Goal: Obtain resource: Obtain resource

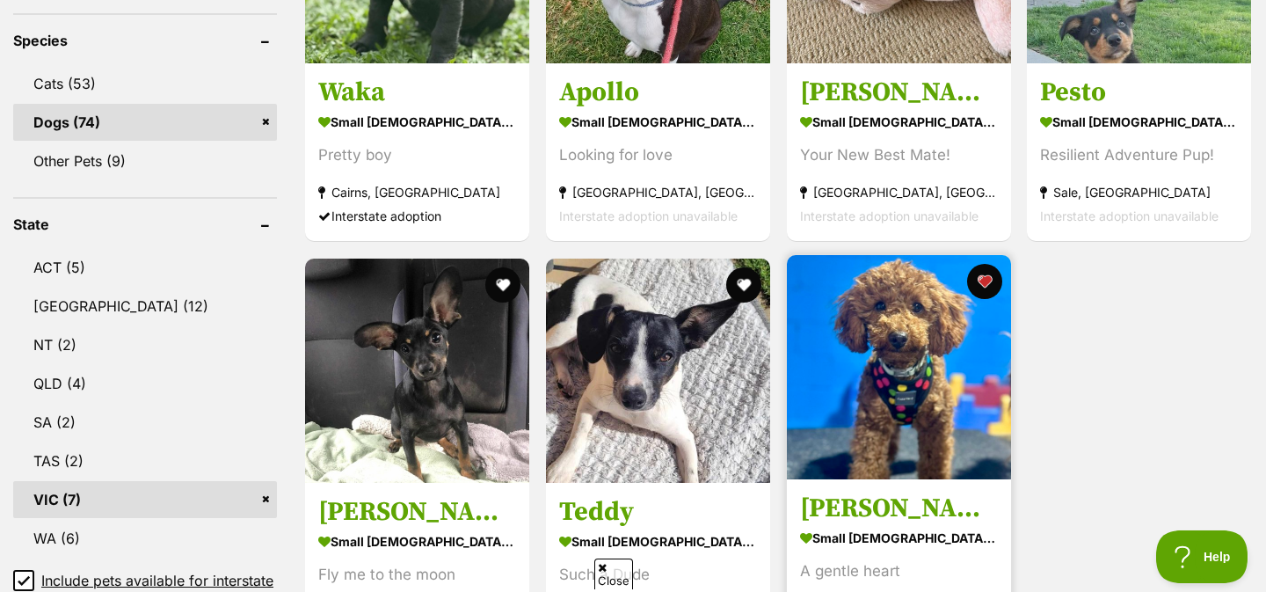
scroll to position [782, 0]
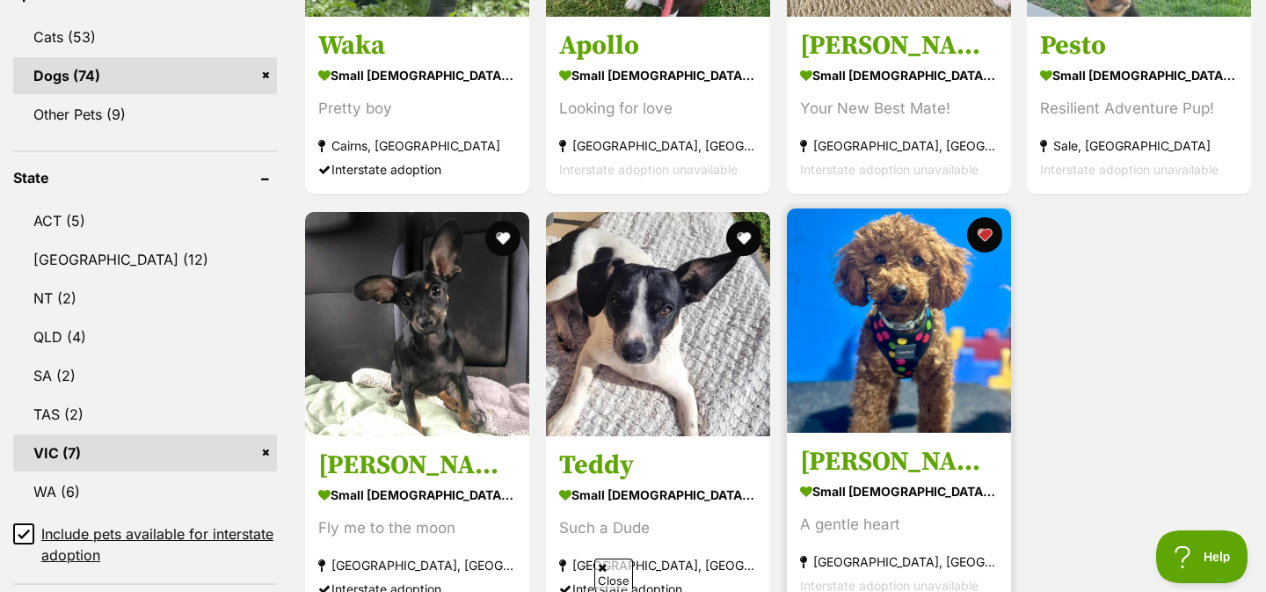
click at [845, 458] on h3 "[PERSON_NAME]" at bounding box center [899, 461] width 198 height 33
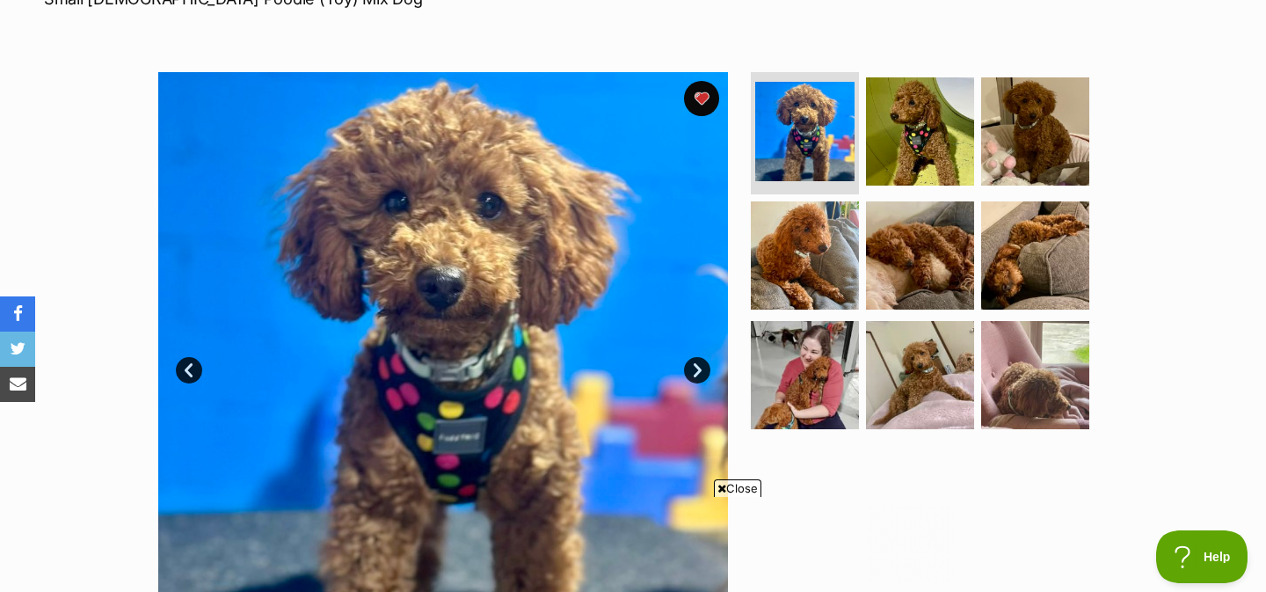
scroll to position [439, 0]
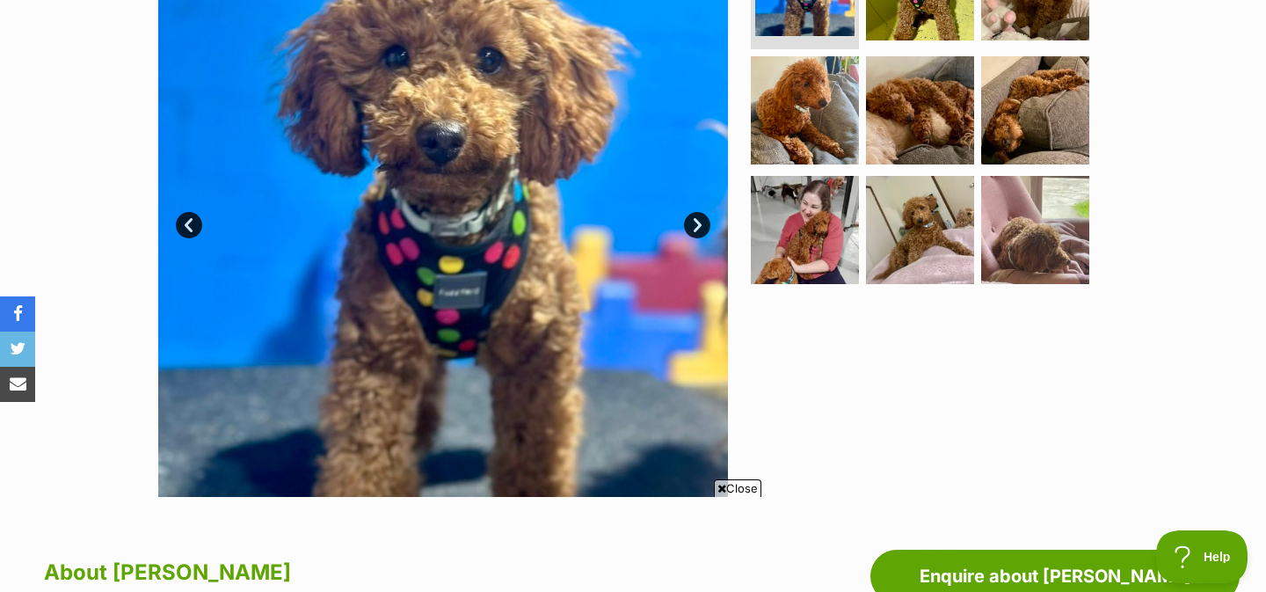
click at [706, 231] on link "Next" at bounding box center [697, 225] width 26 height 26
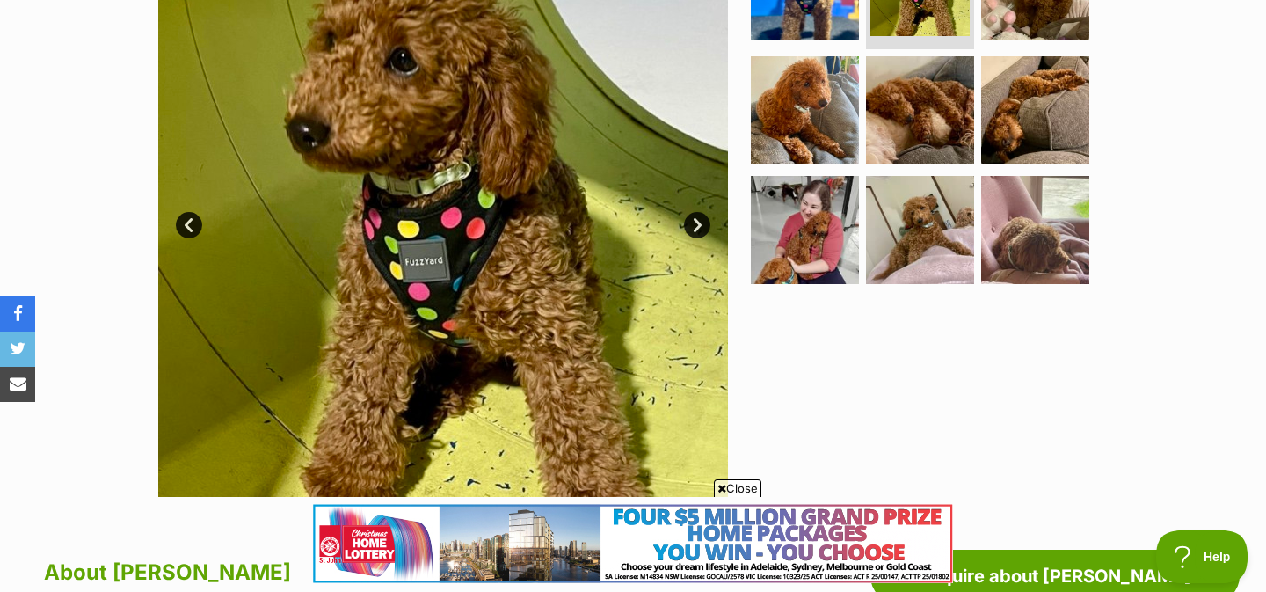
click at [680, 176] on img at bounding box center [443, 212] width 570 height 570
click at [698, 240] on img at bounding box center [443, 212] width 570 height 570
click at [698, 225] on link "Next" at bounding box center [697, 225] width 26 height 26
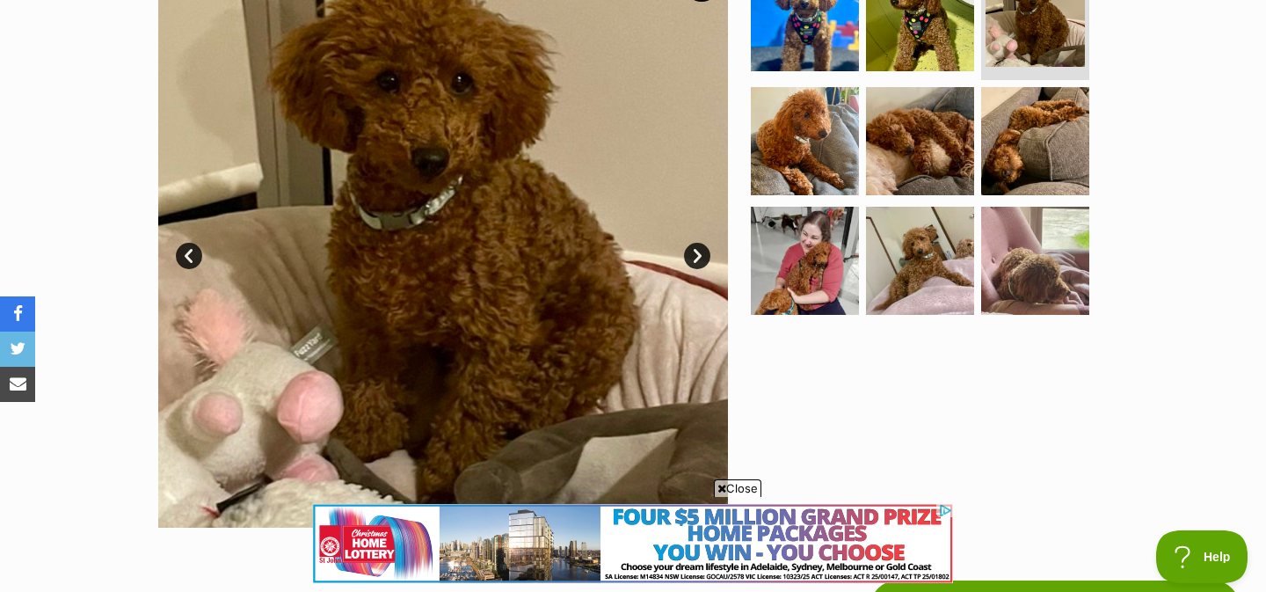
scroll to position [397, 0]
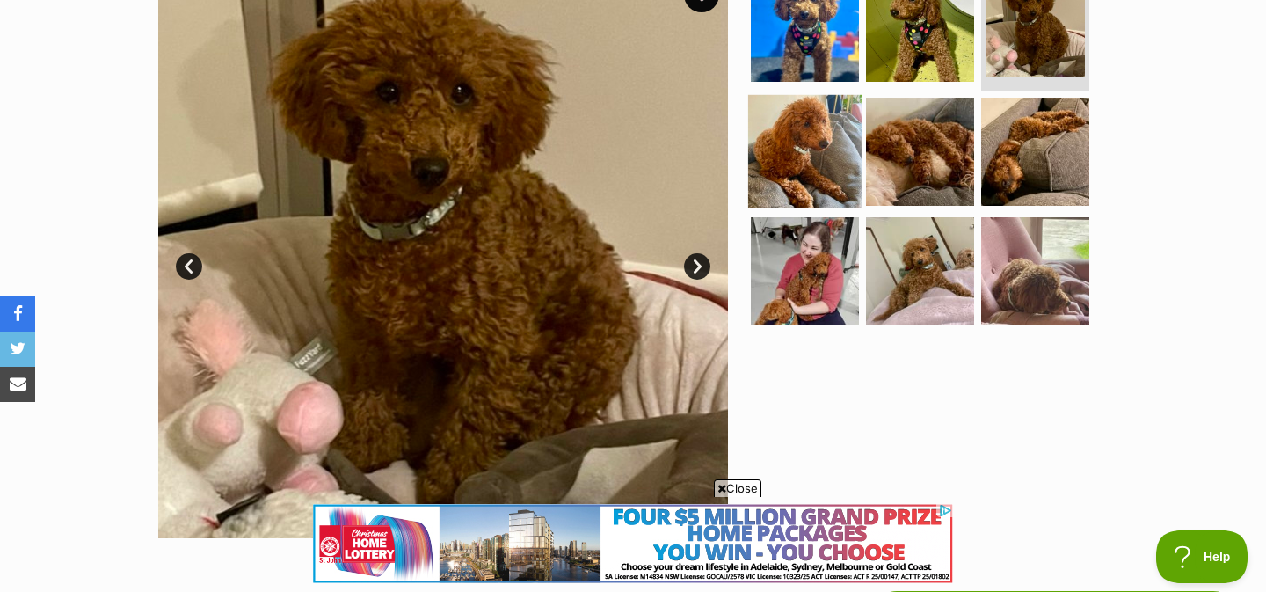
click at [819, 141] on img at bounding box center [804, 151] width 113 height 113
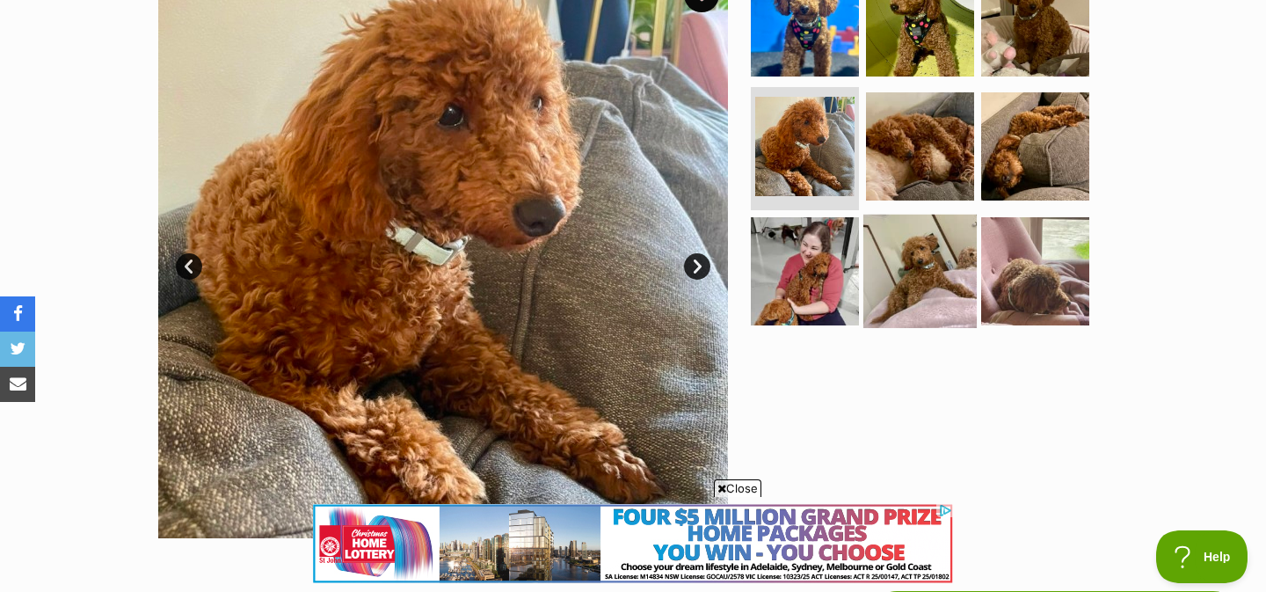
click at [922, 286] on img at bounding box center [919, 271] width 113 height 113
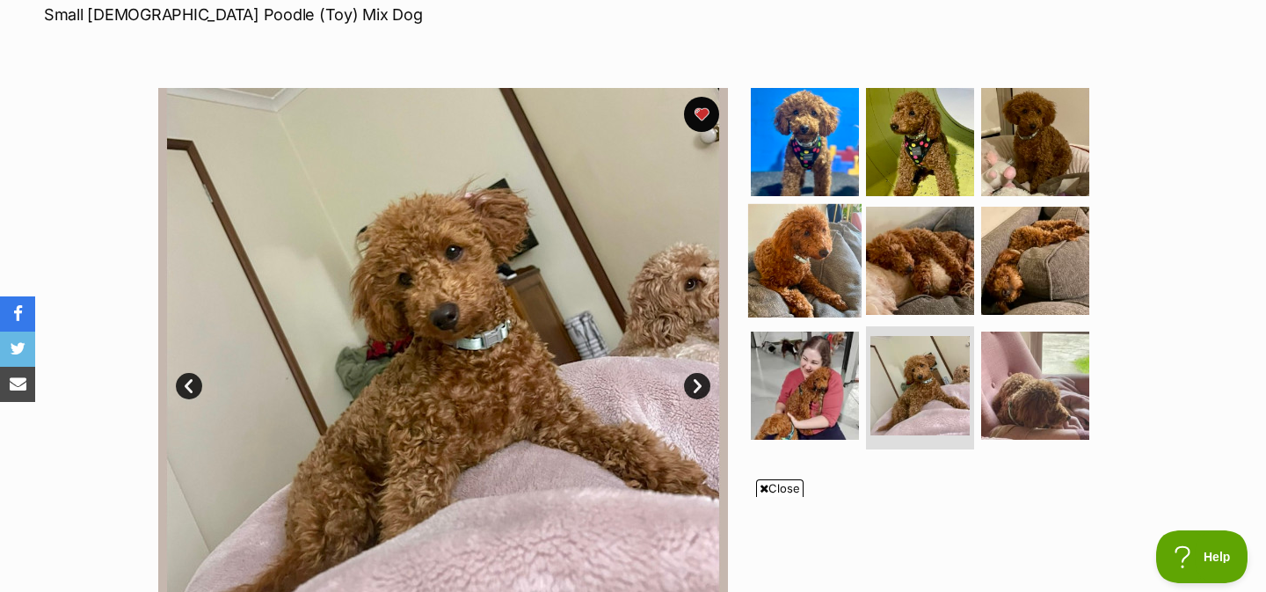
scroll to position [327, 0]
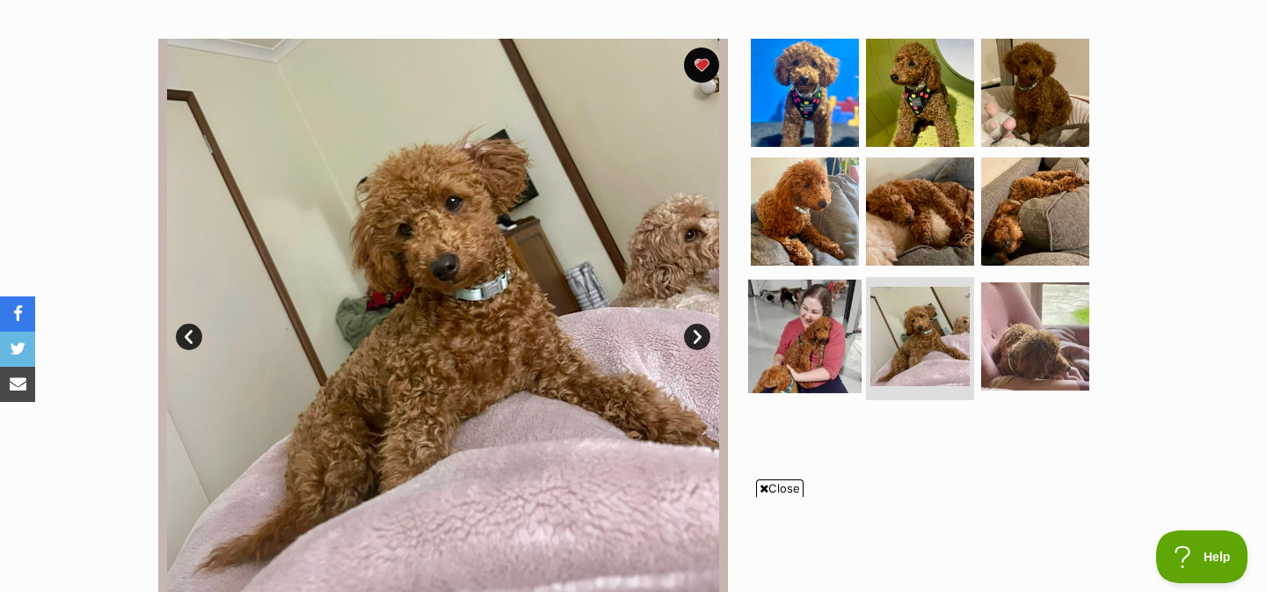
click at [794, 342] on img at bounding box center [804, 336] width 113 height 113
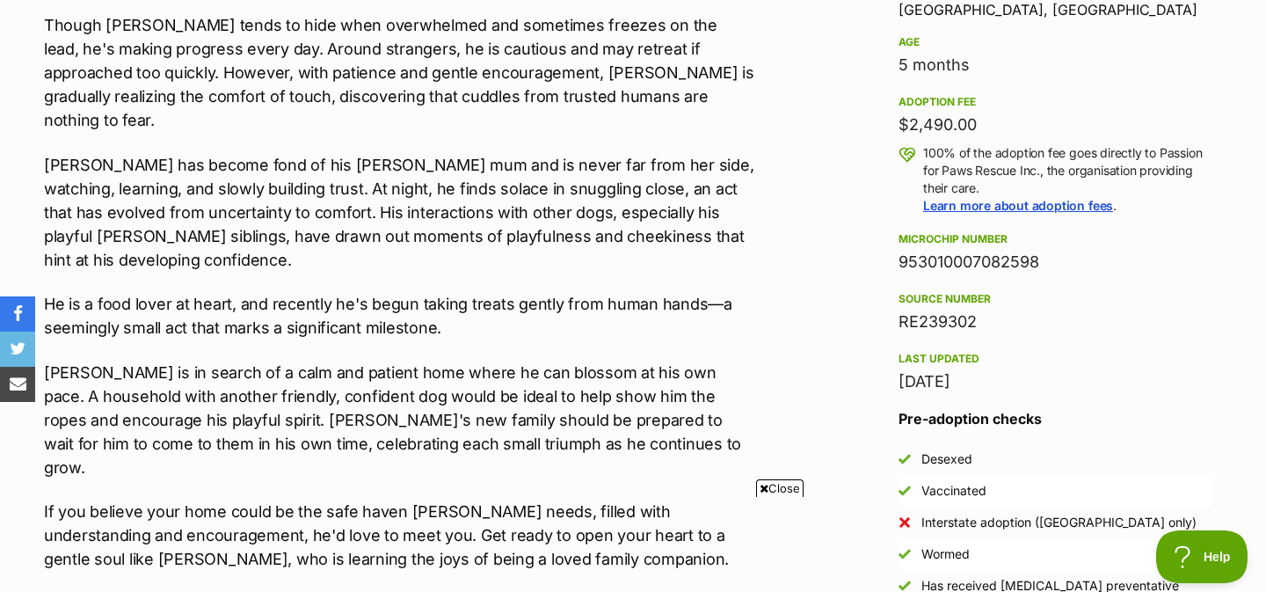
scroll to position [1330, 0]
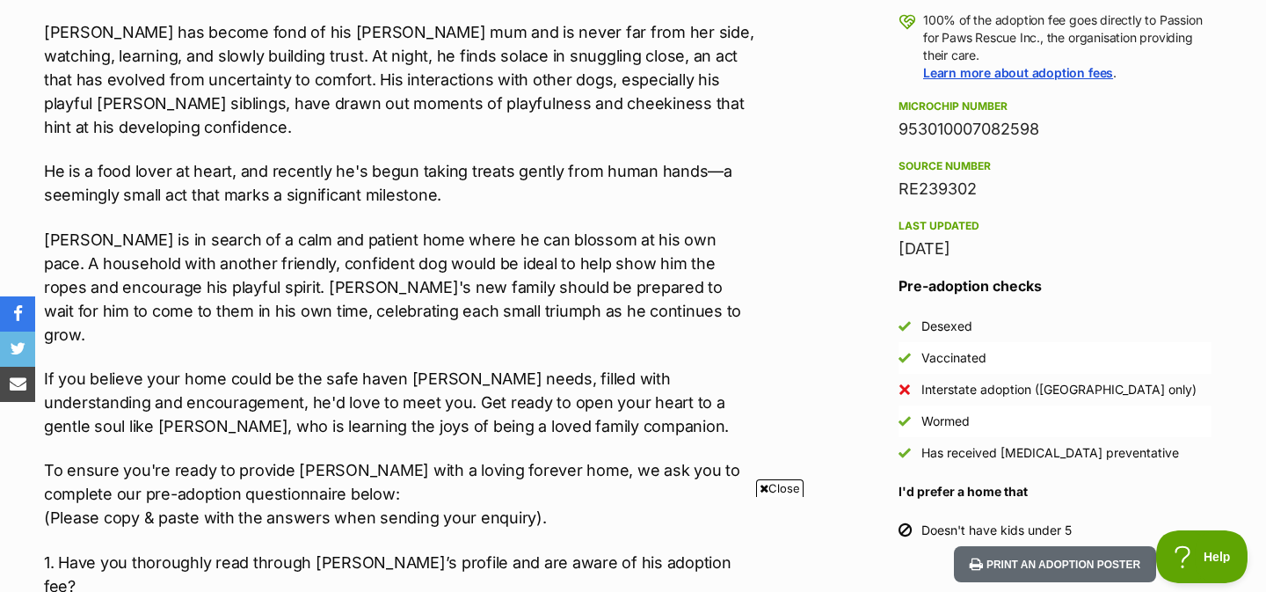
click at [672, 228] on p "Rhett is in search of a calm and patient home where he can blossom at his own p…" at bounding box center [399, 287] width 710 height 119
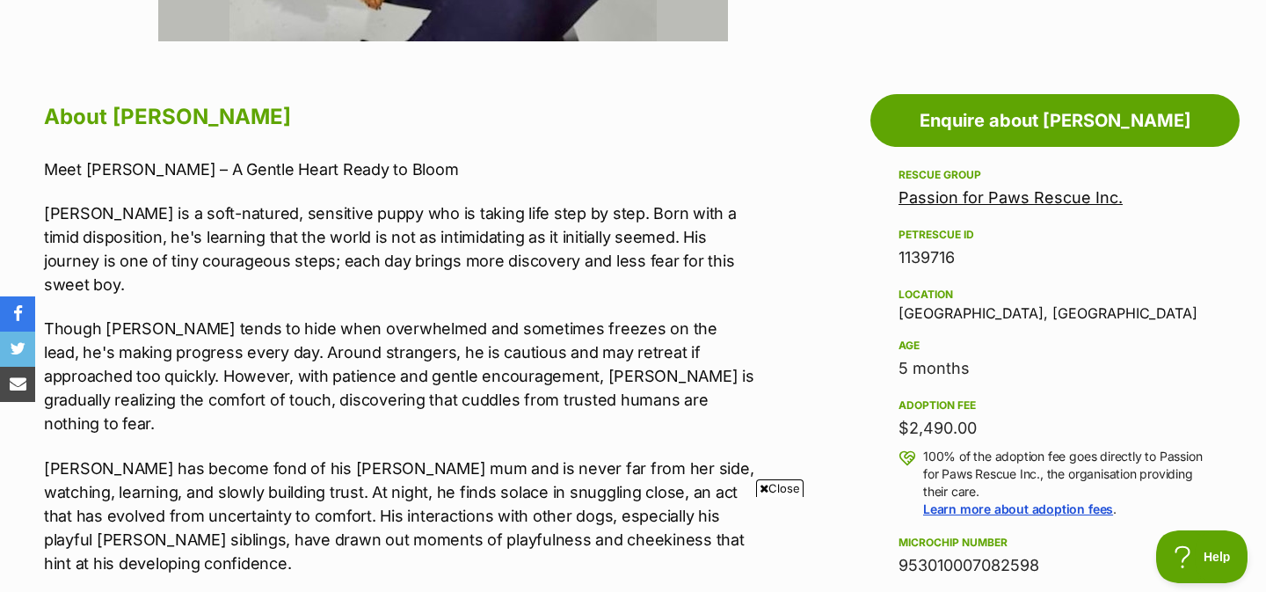
scroll to position [926, 0]
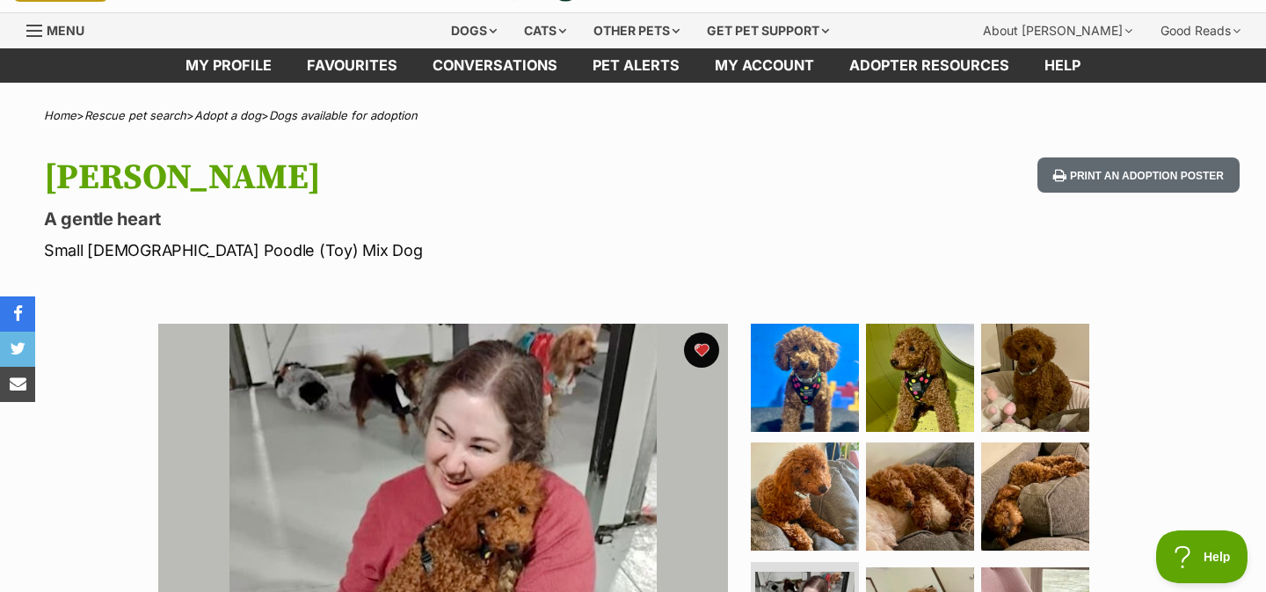
scroll to position [0, 0]
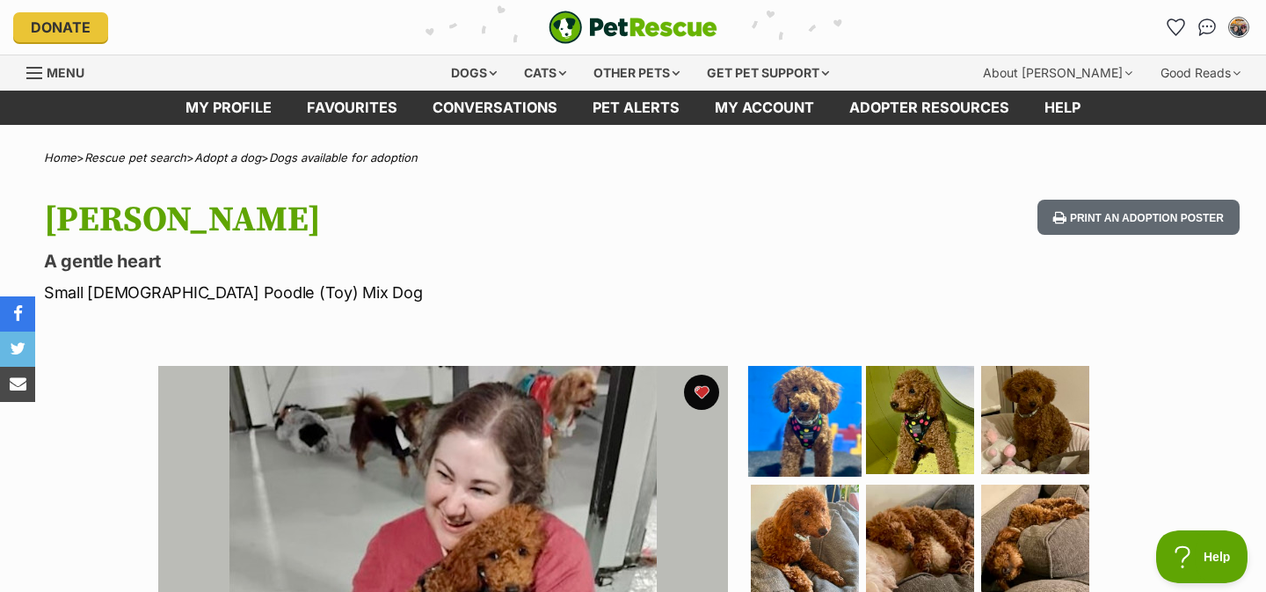
click at [794, 439] on img at bounding box center [804, 418] width 113 height 113
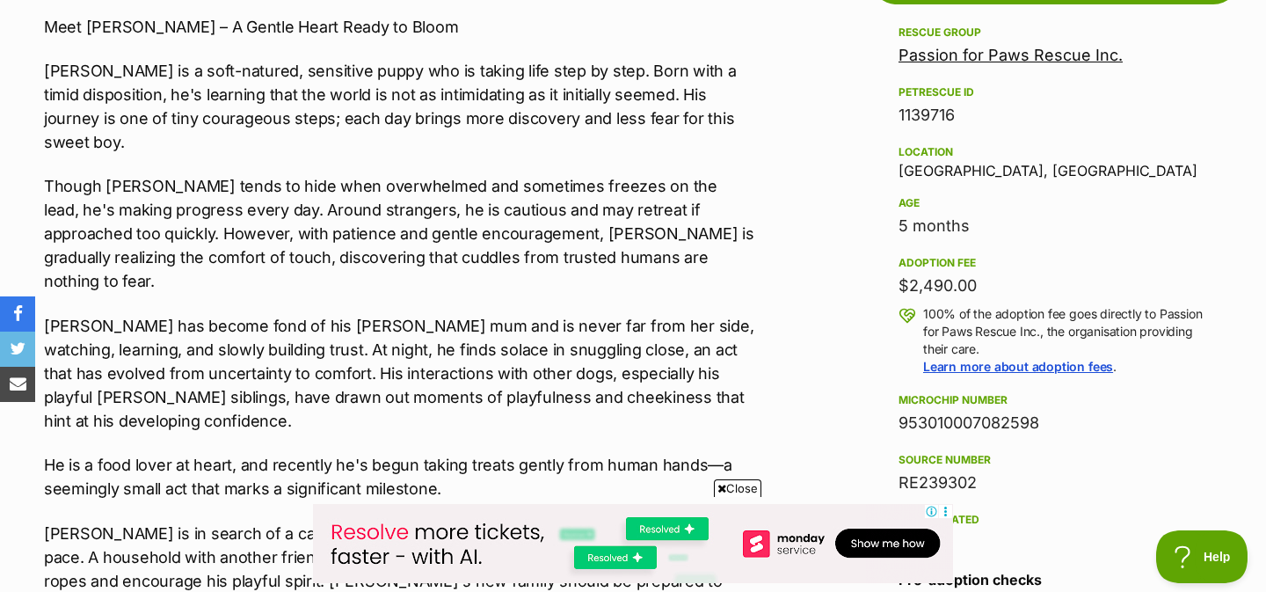
scroll to position [1040, 0]
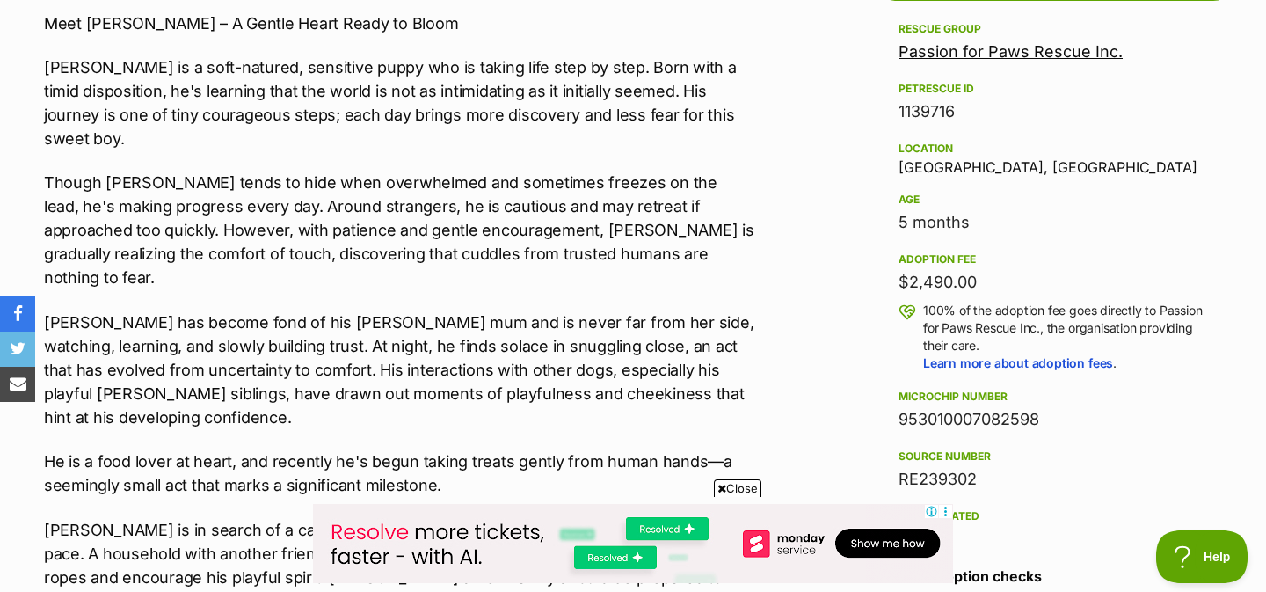
click at [940, 54] on link "Passion for Paws Rescue Inc." at bounding box center [1011, 51] width 224 height 18
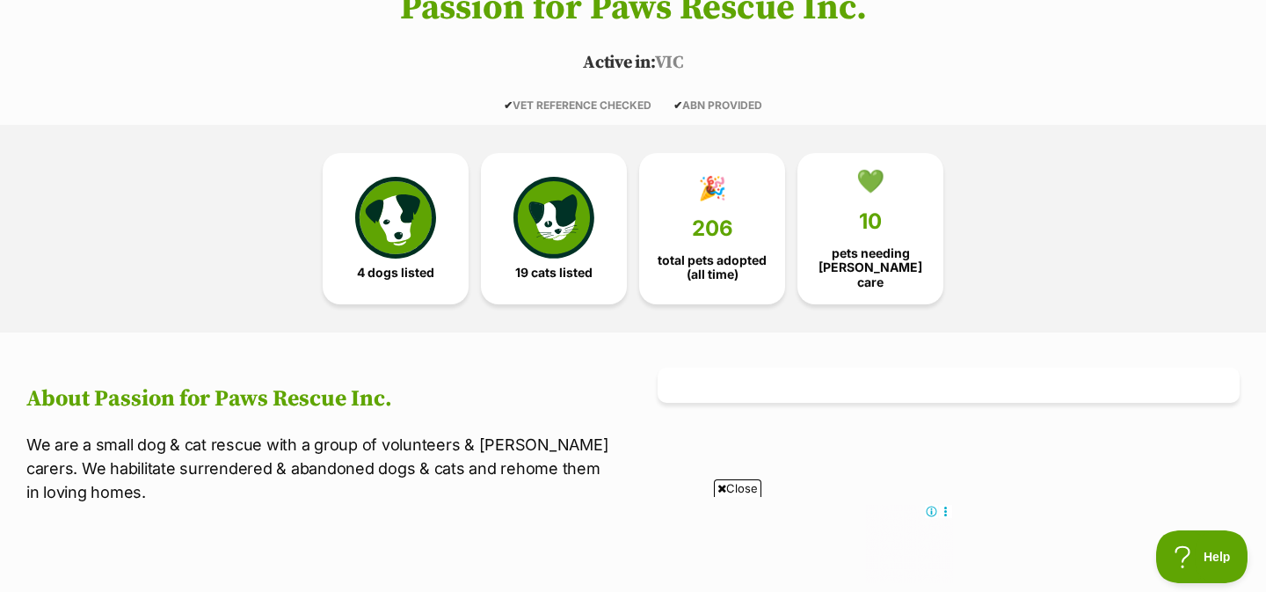
scroll to position [130, 0]
